Goal: Task Accomplishment & Management: Manage account settings

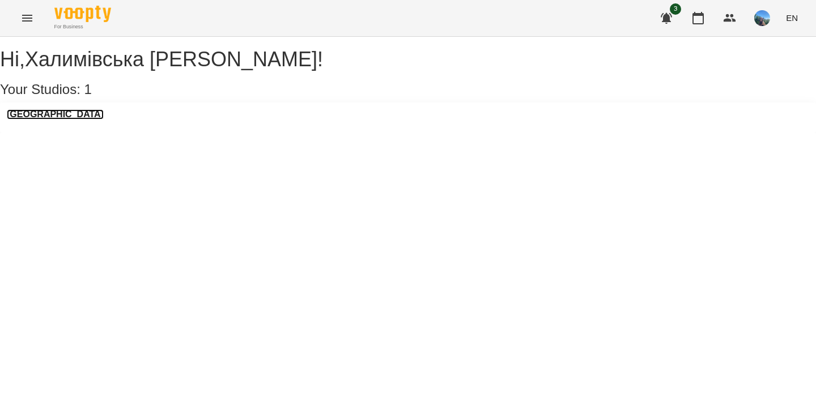
click at [82, 120] on h3 "[GEOGRAPHIC_DATA]" at bounding box center [55, 114] width 97 height 10
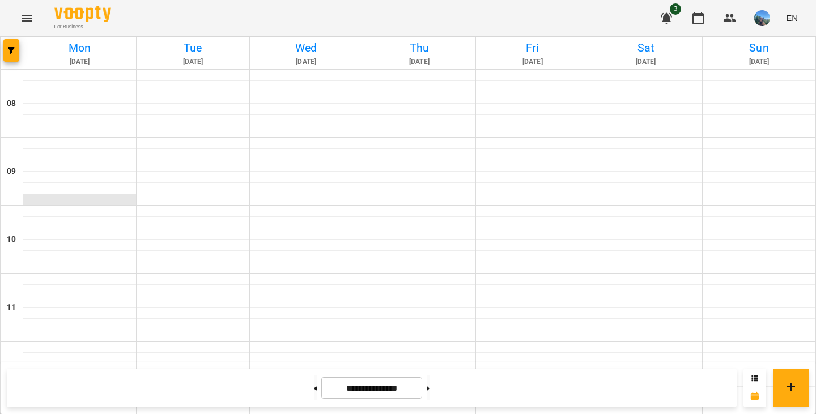
scroll to position [533, 0]
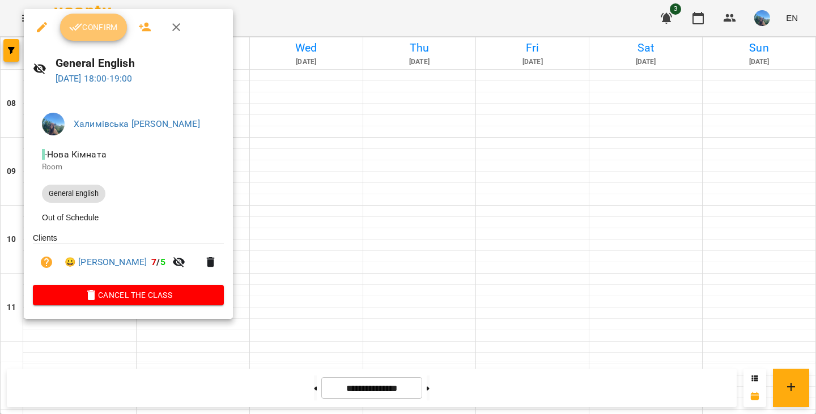
click at [95, 21] on span "Confirm" at bounding box center [93, 27] width 49 height 14
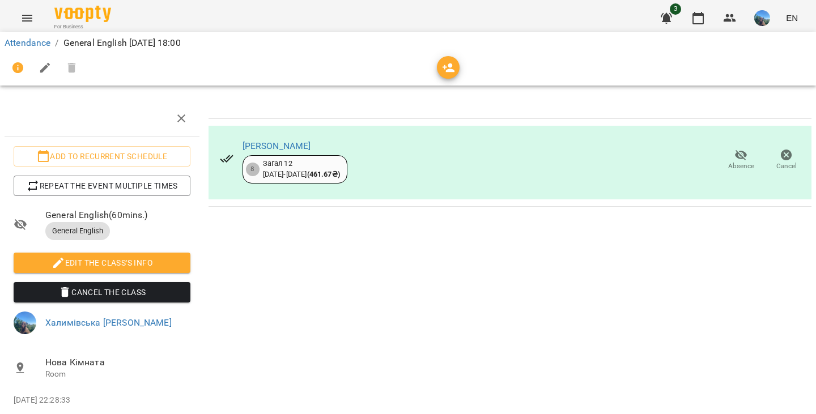
click at [708, 31] on div "Attendance / General English [DATE] 18:00" at bounding box center [408, 58] width 820 height 58
click at [695, 22] on icon "button" at bounding box center [698, 18] width 14 height 14
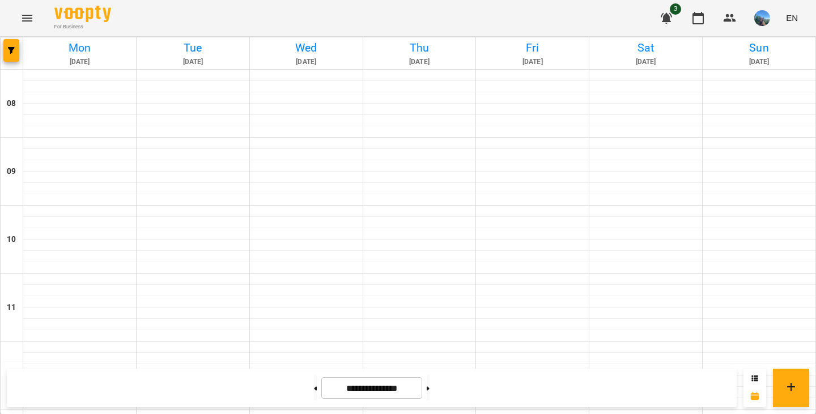
scroll to position [679, 0]
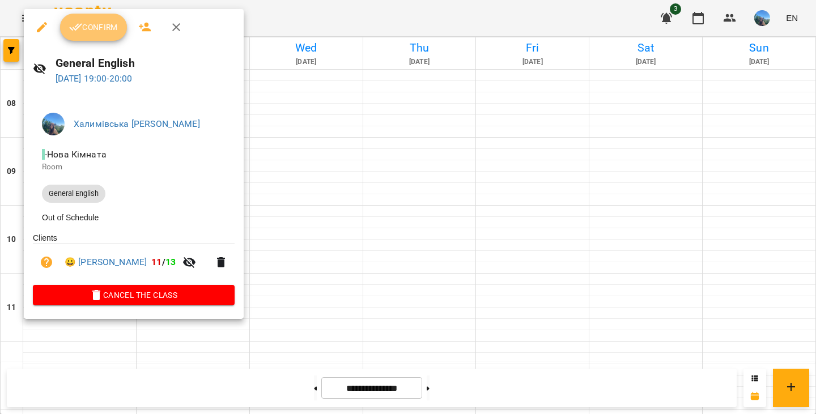
click at [112, 29] on span "Confirm" at bounding box center [93, 27] width 49 height 14
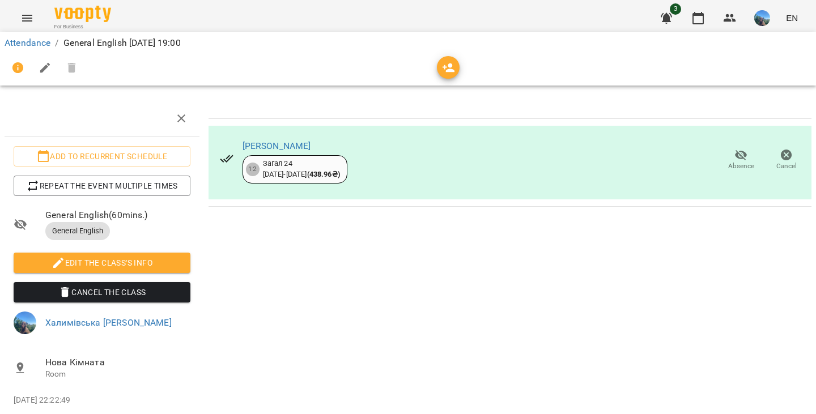
click at [684, 27] on div "3 EN" at bounding box center [728, 17] width 150 height 29
click at [700, 16] on icon "button" at bounding box center [698, 18] width 14 height 14
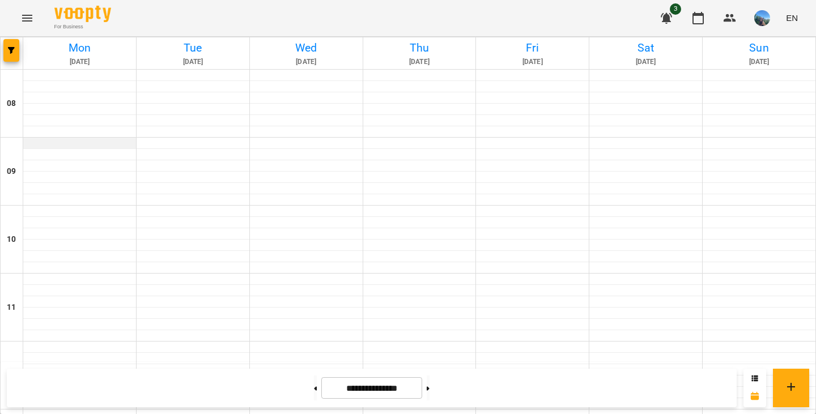
scroll to position [587, 0]
